Goal: Information Seeking & Learning: Learn about a topic

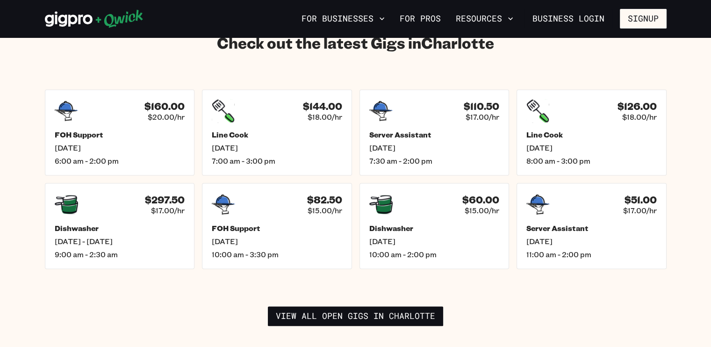
scroll to position [1347, 0]
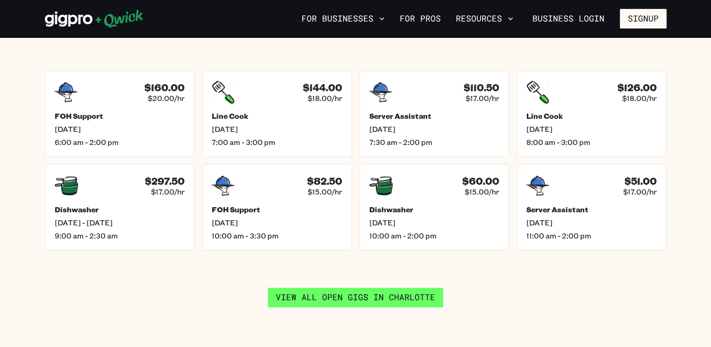
click at [322, 288] on link "View all open gigs in [GEOGRAPHIC_DATA]" at bounding box center [355, 298] width 175 height 20
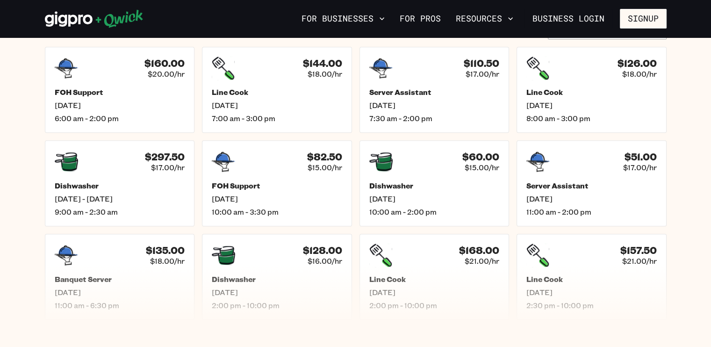
scroll to position [412, 0]
click at [416, 101] on span "[DATE]" at bounding box center [435, 106] width 136 height 10
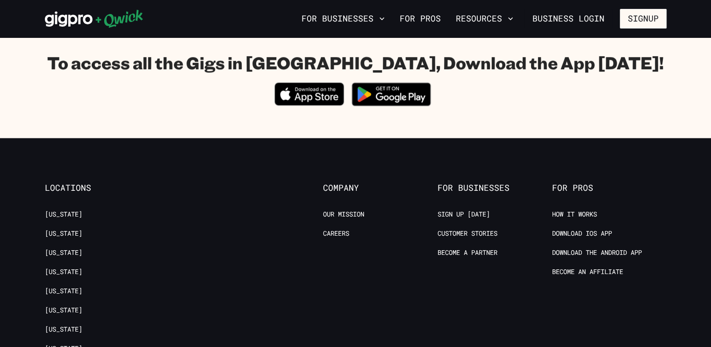
scroll to position [748, 0]
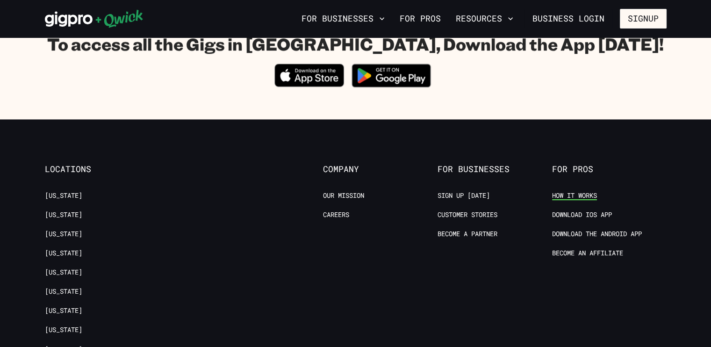
click at [589, 193] on link "How it Works" at bounding box center [574, 195] width 45 height 9
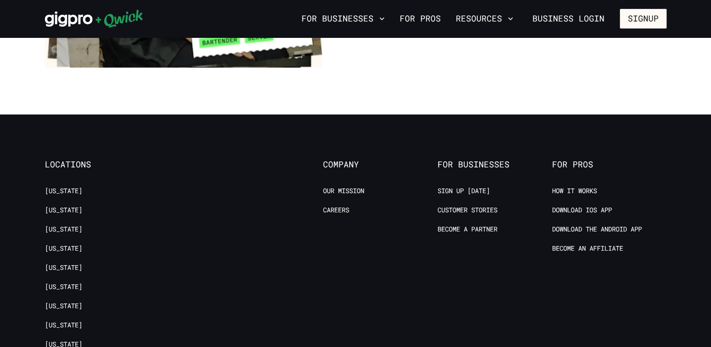
scroll to position [1791, 0]
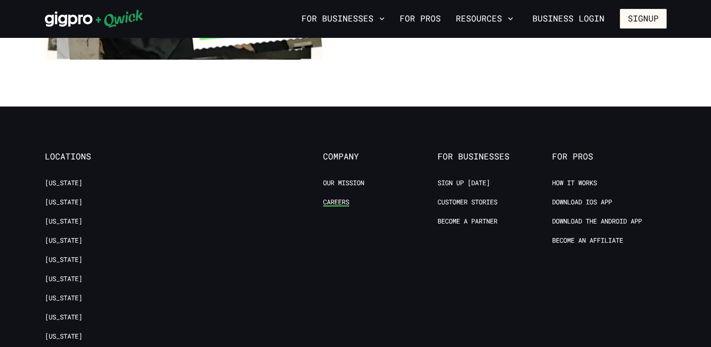
click at [340, 198] on link "Careers" at bounding box center [336, 202] width 26 height 9
